Goal: Navigation & Orientation: Find specific page/section

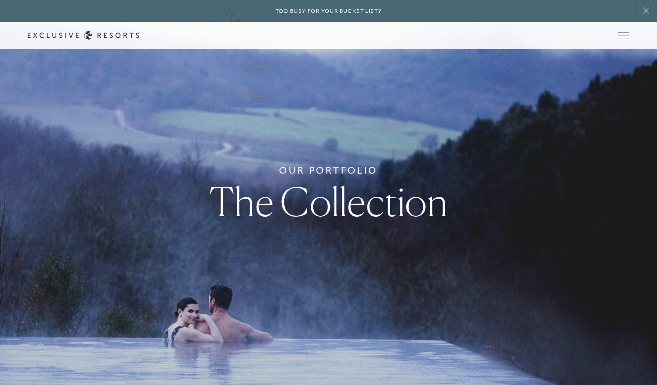
click at [0, 0] on link "Residence Collection" at bounding box center [0, 0] width 0 height 0
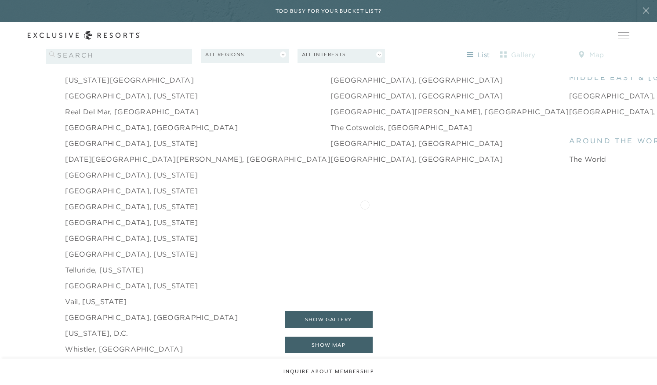
scroll to position [1372, 0]
click at [330, 107] on link "[GEOGRAPHIC_DATA][PERSON_NAME], [GEOGRAPHIC_DATA]" at bounding box center [449, 112] width 238 height 11
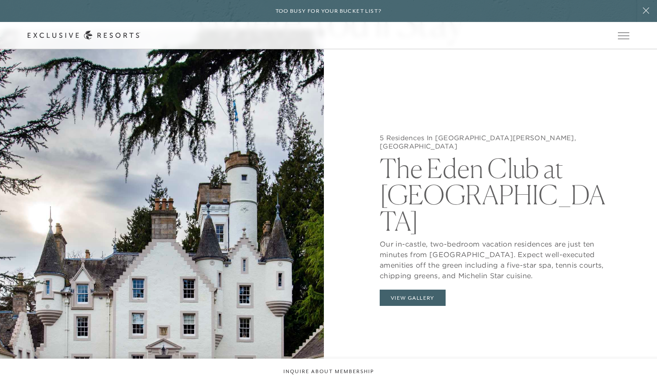
scroll to position [899, 0]
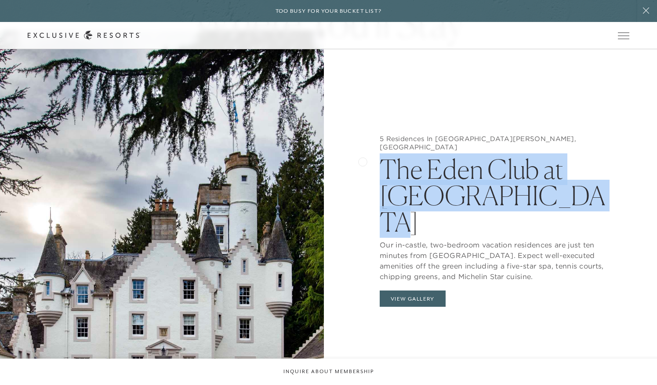
drag, startPoint x: 571, startPoint y: 193, endPoint x: 362, endPoint y: 161, distance: 210.6
click at [362, 161] on div "5 Residences In [GEOGRAPHIC_DATA][PERSON_NAME], [GEOGRAPHIC_DATA] The Eden Club…" at bounding box center [495, 222] width 324 height 385
copy h2 "The Eden Club at [GEOGRAPHIC_DATA]"
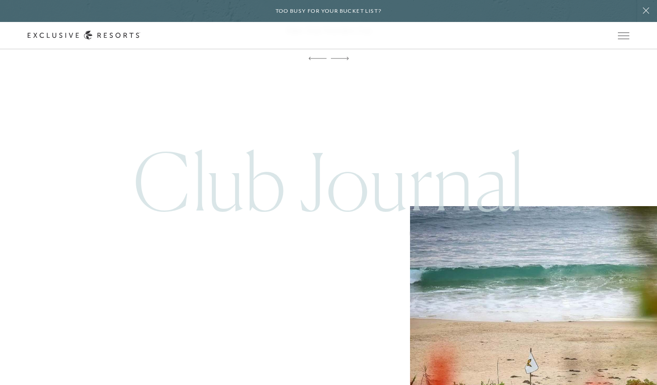
scroll to position [2422, 0]
